Goal: Task Accomplishment & Management: Manage account settings

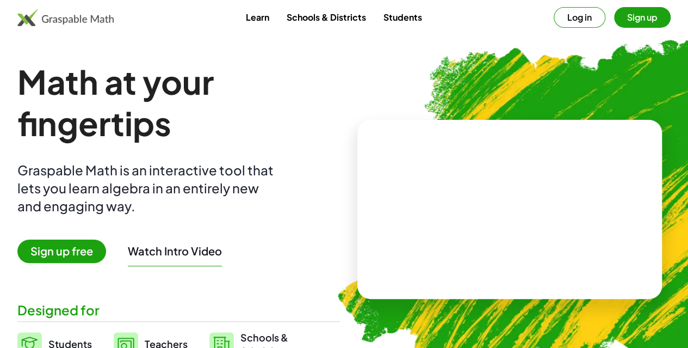
click at [614, 20] on button "Sign up" at bounding box center [642, 17] width 57 height 21
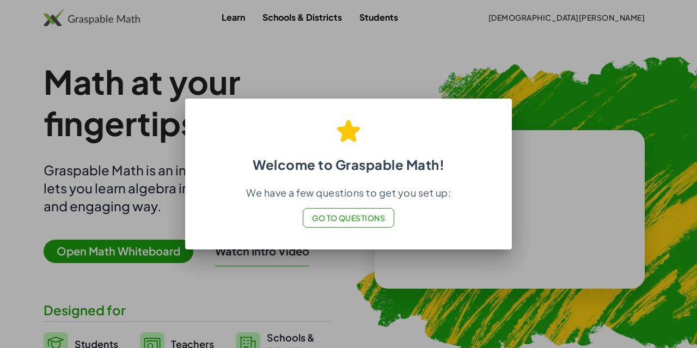
click at [366, 226] on button "Go to Questions" at bounding box center [349, 218] width 92 height 20
click at [595, 19] on div at bounding box center [348, 174] width 697 height 348
click at [356, 216] on span "Go to Questions" at bounding box center [348, 218] width 73 height 10
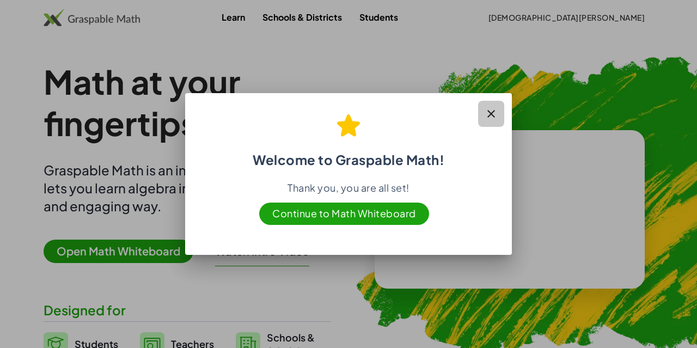
click at [490, 112] on icon "button" at bounding box center [490, 113] width 13 height 13
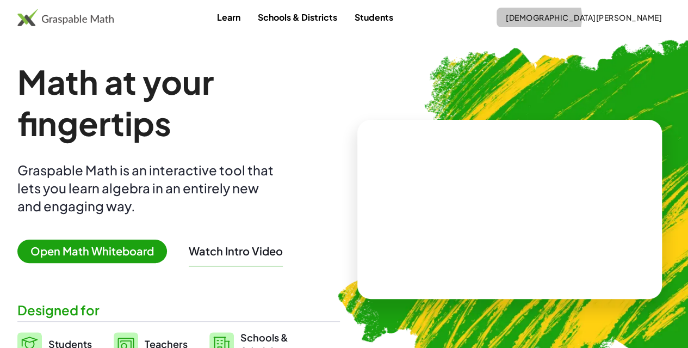
click at [598, 19] on span "[DEMOGRAPHIC_DATA][PERSON_NAME]" at bounding box center [584, 18] width 157 height 10
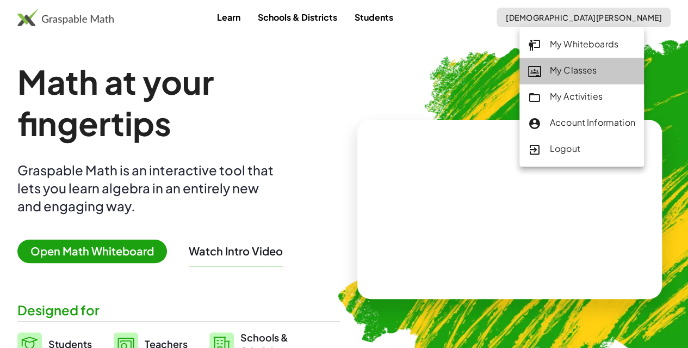
click at [572, 76] on div "My Classes" at bounding box center [581, 71] width 107 height 14
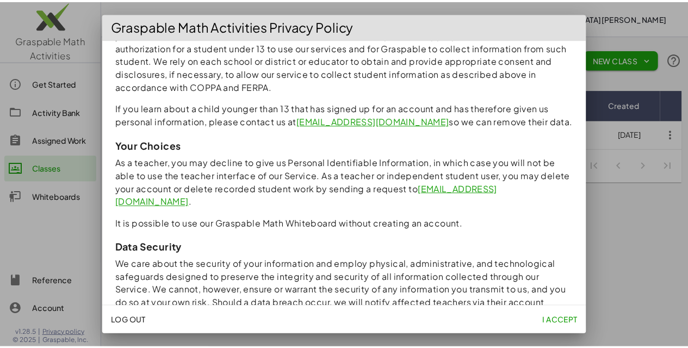
scroll to position [1021, 0]
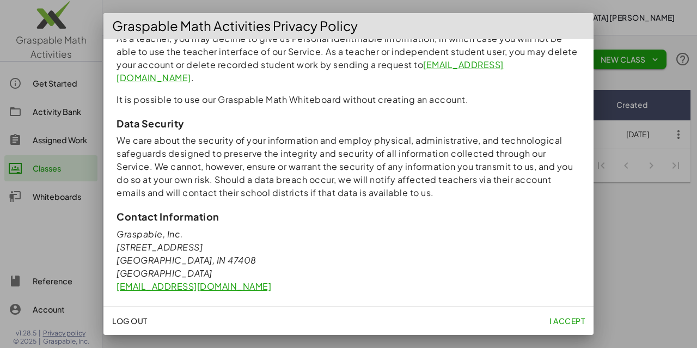
click at [576, 322] on span "I accept" at bounding box center [566, 321] width 35 height 10
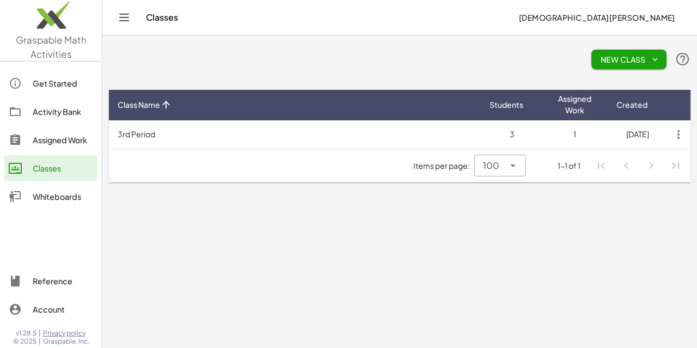
click at [570, 132] on td "1" at bounding box center [574, 134] width 63 height 28
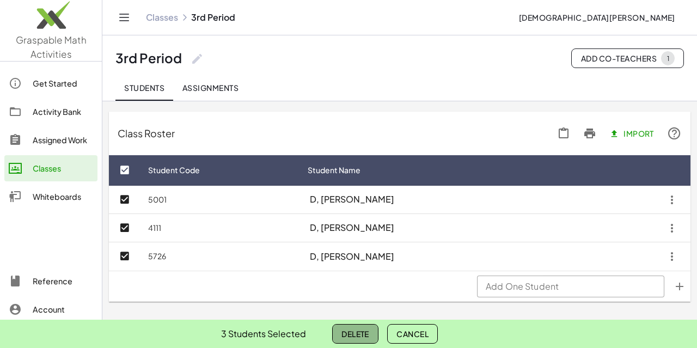
click at [354, 331] on span "Delete" at bounding box center [355, 334] width 28 height 10
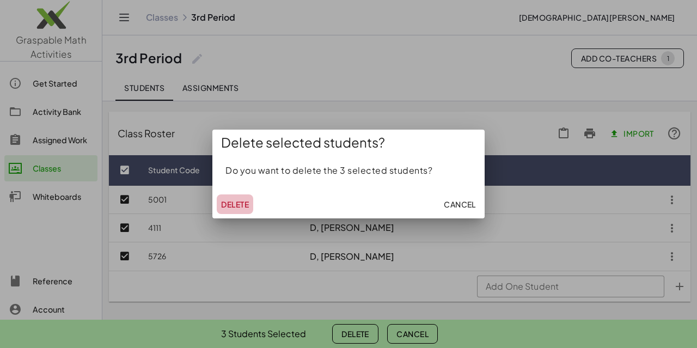
click at [240, 203] on span "Delete" at bounding box center [235, 204] width 28 height 10
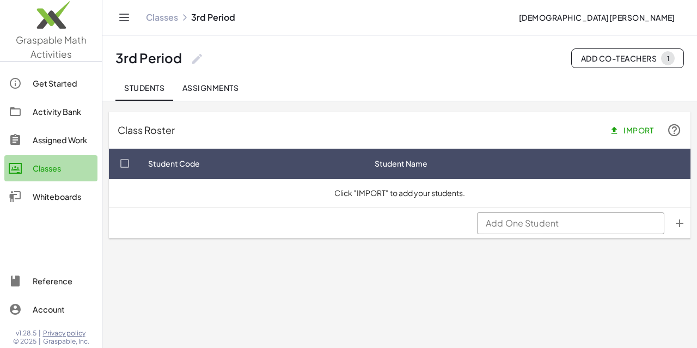
click at [34, 162] on div "Classes" at bounding box center [63, 168] width 60 height 13
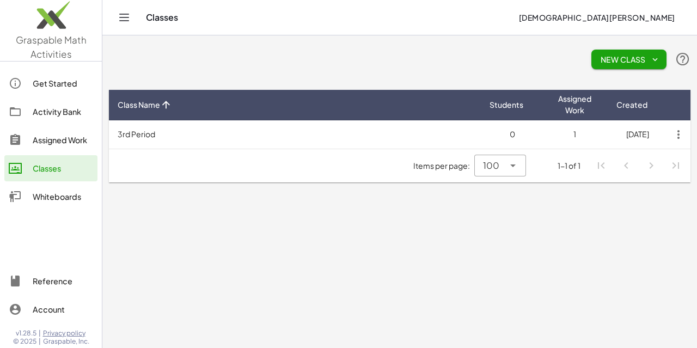
click at [676, 134] on icon "button" at bounding box center [678, 135] width 20 height 20
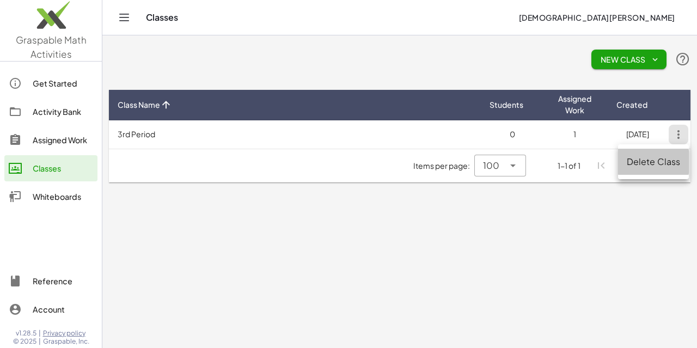
click at [648, 162] on div "Delete Class" at bounding box center [653, 161] width 54 height 13
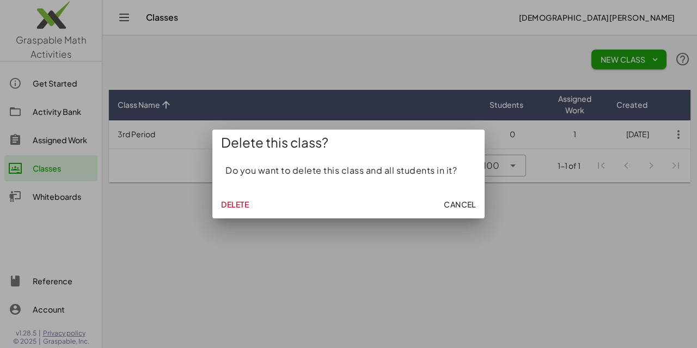
click at [234, 202] on span "Delete" at bounding box center [235, 204] width 28 height 10
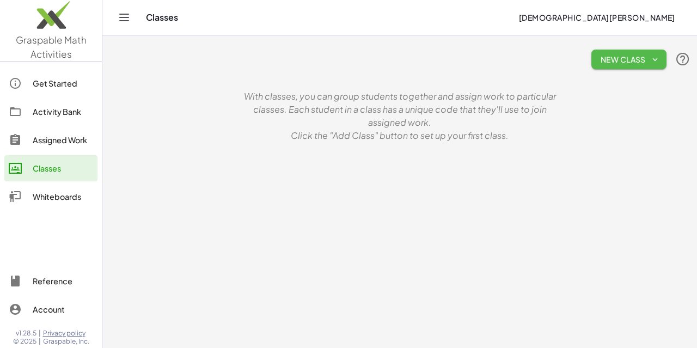
click at [656, 56] on icon "button" at bounding box center [655, 59] width 10 height 10
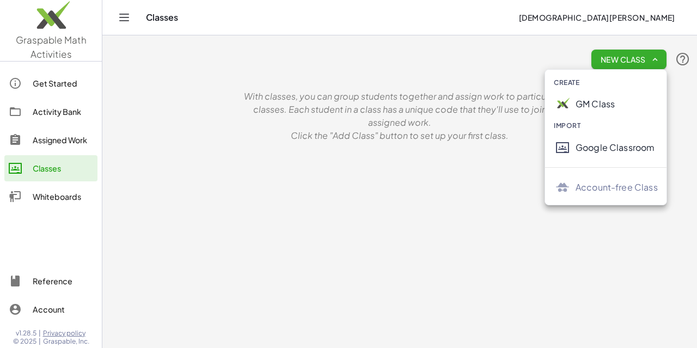
click at [589, 103] on div "GM Class" at bounding box center [616, 103] width 82 height 13
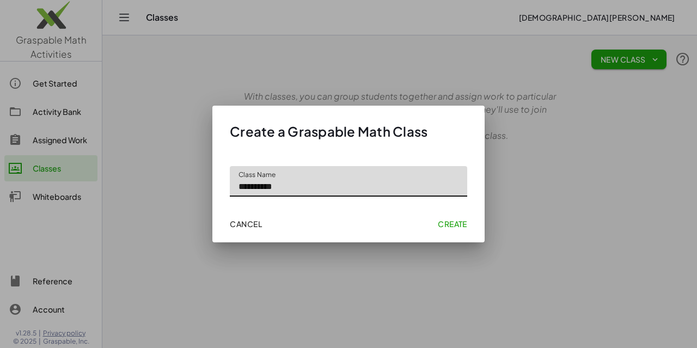
type input "**********"
click at [455, 223] on span "Create" at bounding box center [452, 224] width 29 height 10
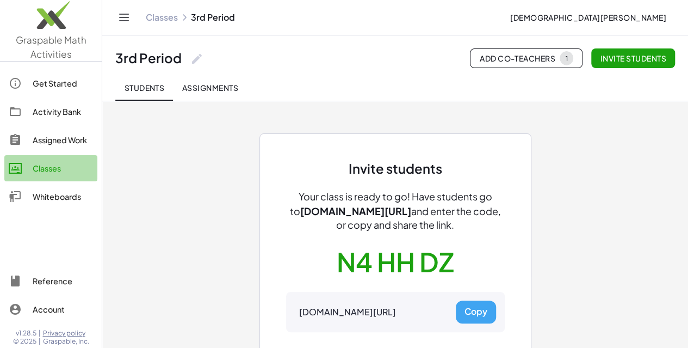
click at [49, 166] on div "Classes" at bounding box center [63, 168] width 60 height 13
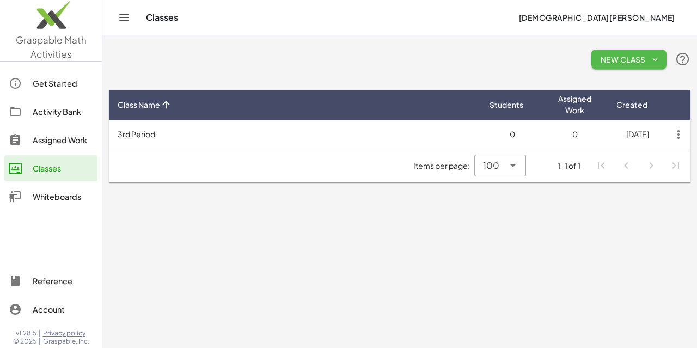
click at [647, 56] on span "New Class" at bounding box center [629, 59] width 58 height 10
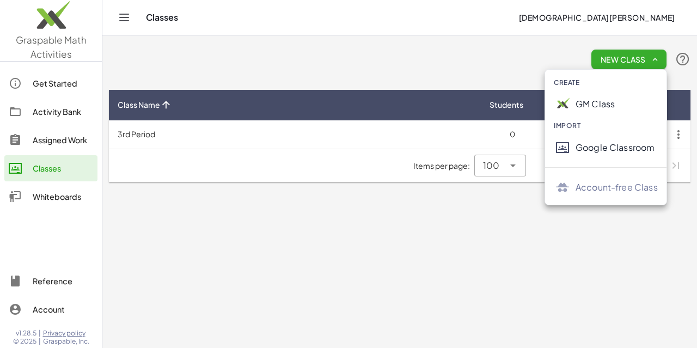
click at [584, 106] on div "GM Class" at bounding box center [616, 103] width 82 height 13
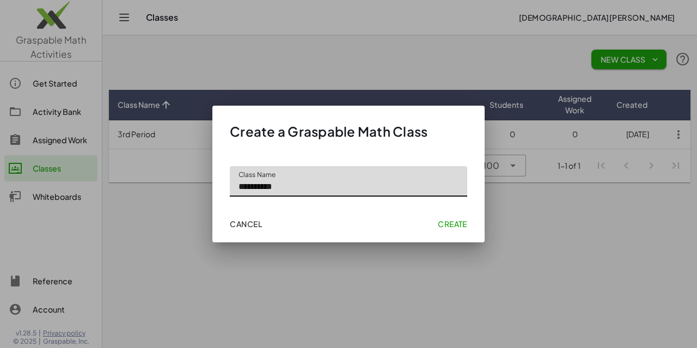
type input "**********"
click at [450, 227] on span "Create" at bounding box center [452, 224] width 29 height 10
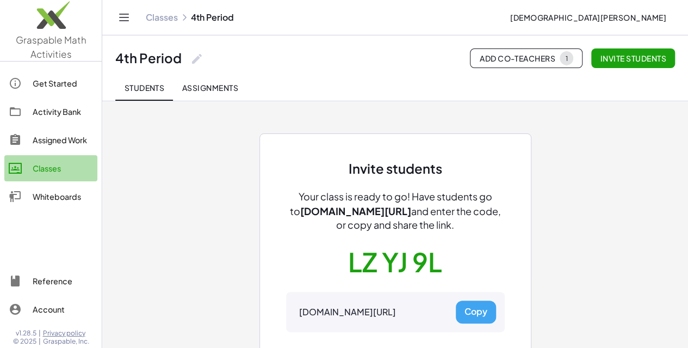
click at [51, 165] on div "Classes" at bounding box center [63, 168] width 60 height 13
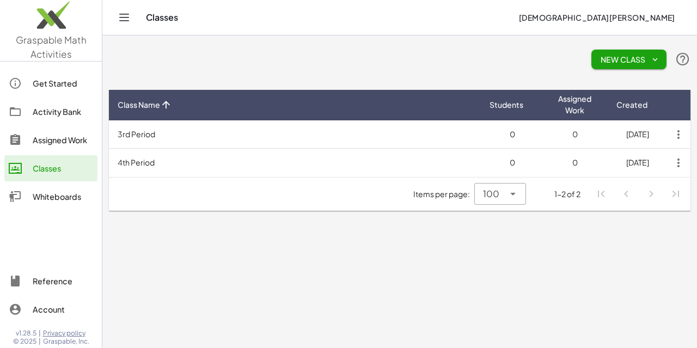
click at [630, 59] on span "New Class" at bounding box center [629, 59] width 58 height 10
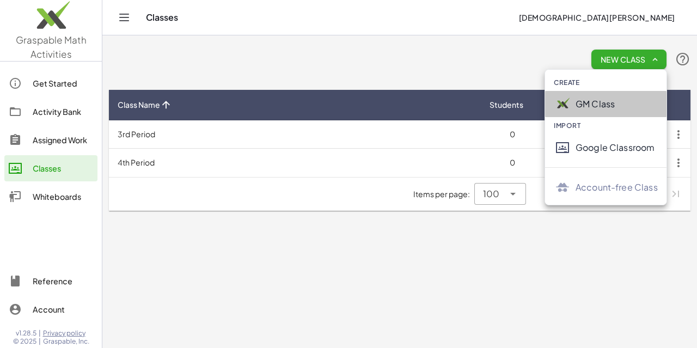
click at [589, 103] on div "GM Class" at bounding box center [616, 103] width 82 height 13
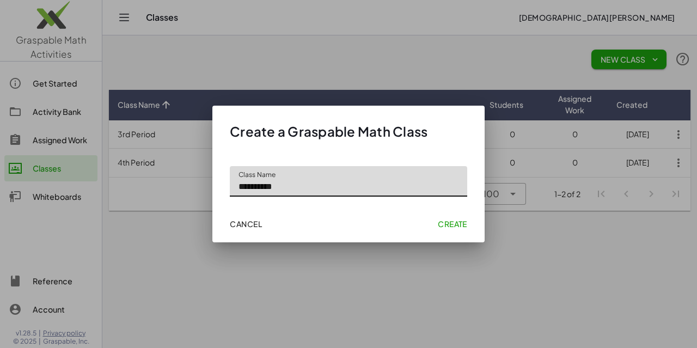
type input "**********"
click at [457, 223] on span "Create" at bounding box center [452, 224] width 29 height 10
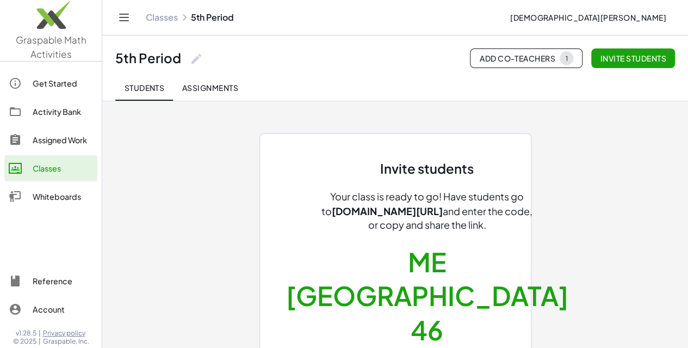
click at [53, 169] on div "Classes" at bounding box center [63, 168] width 60 height 13
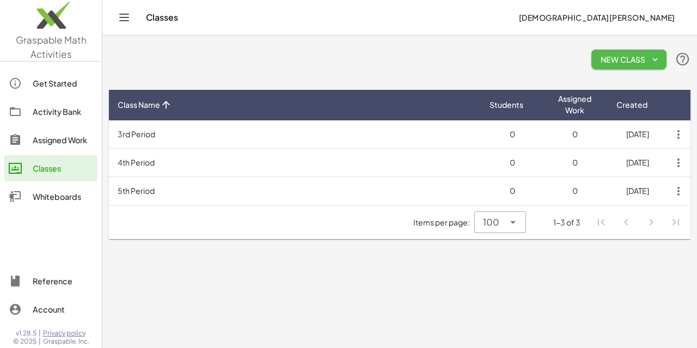
click at [627, 61] on span "New Class" at bounding box center [629, 59] width 58 height 10
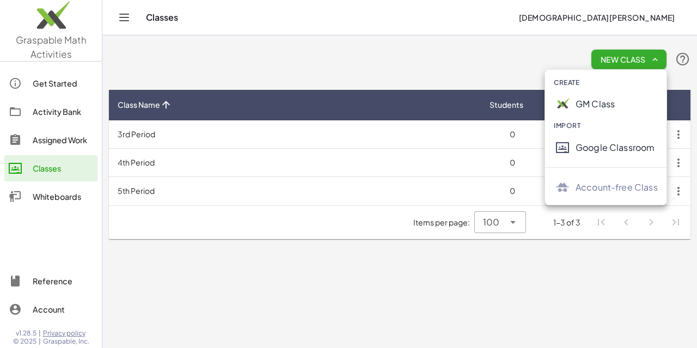
click at [584, 105] on div "GM Class" at bounding box center [616, 103] width 82 height 13
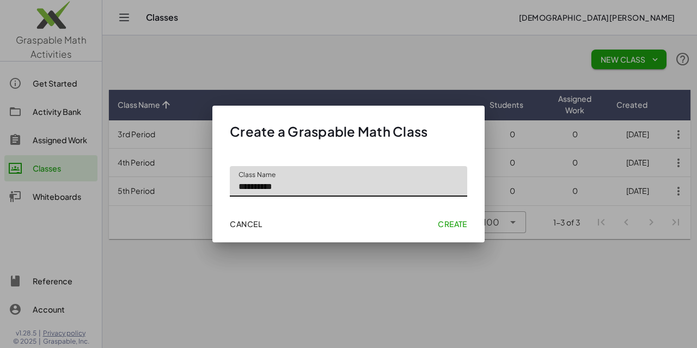
type input "**********"
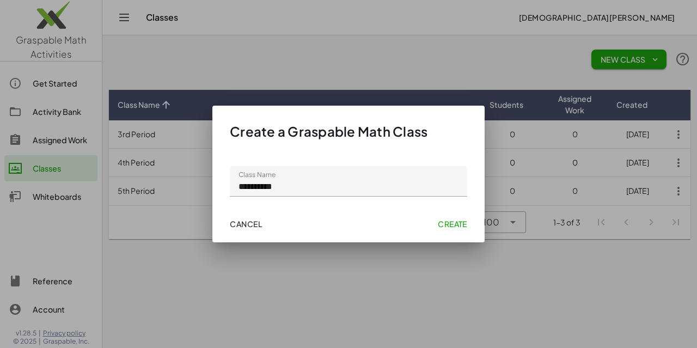
click at [459, 220] on span "Create" at bounding box center [452, 224] width 29 height 10
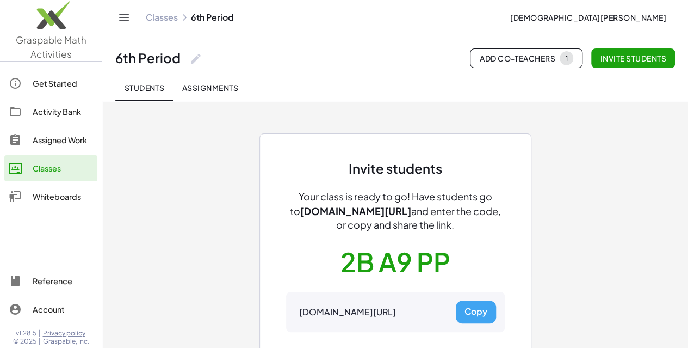
click at [42, 164] on div "Classes" at bounding box center [63, 168] width 60 height 13
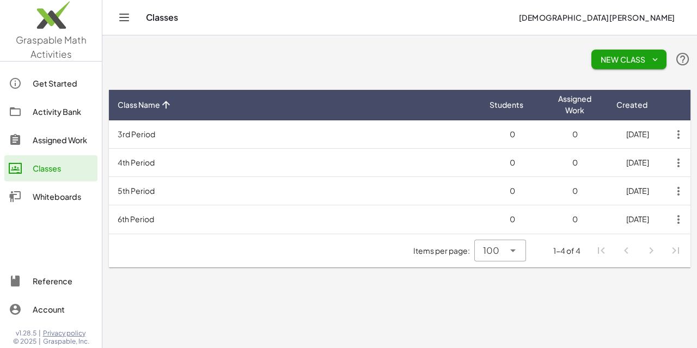
click at [612, 58] on span "New Class" at bounding box center [629, 59] width 58 height 10
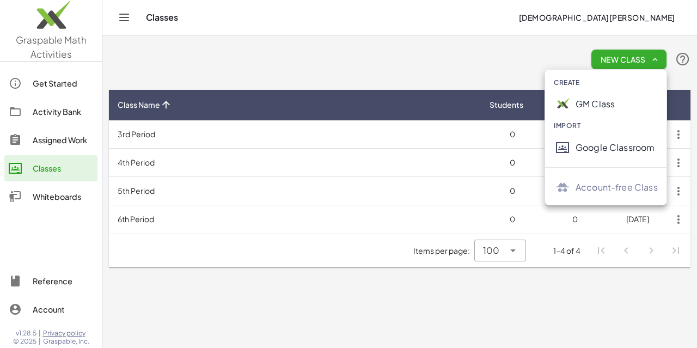
click at [603, 105] on div "GM Class" at bounding box center [616, 103] width 82 height 13
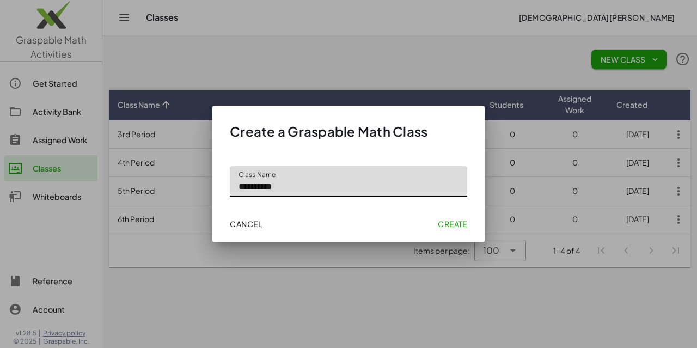
type input "**********"
click at [461, 221] on span "Create" at bounding box center [452, 224] width 29 height 10
